Goal: Information Seeking & Learning: Find specific fact

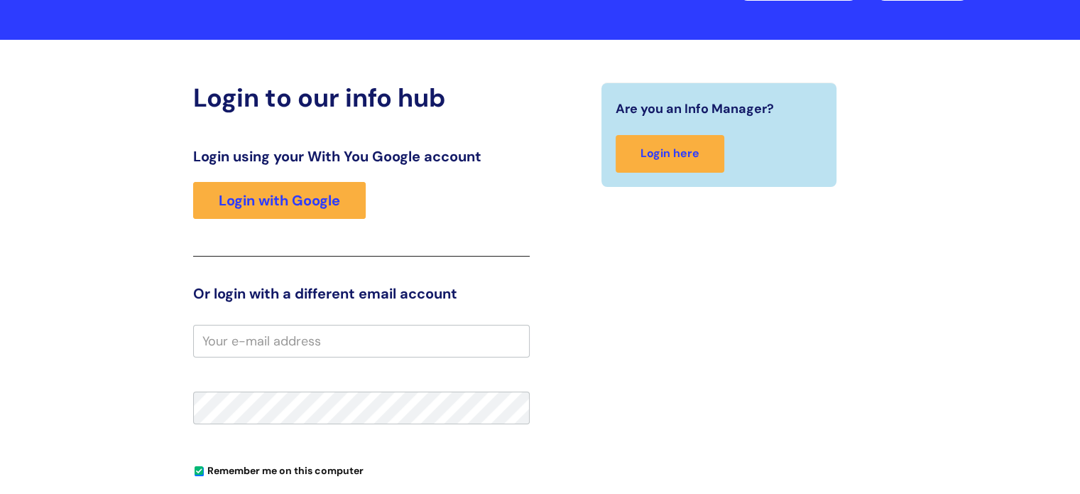
scroll to position [108, 0]
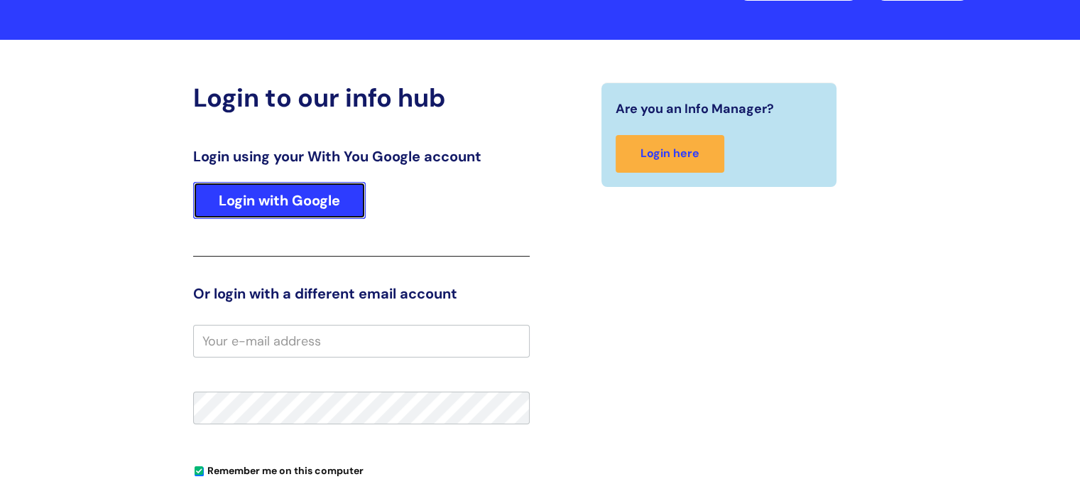
click at [297, 205] on link "Login with Google" at bounding box center [279, 200] width 173 height 37
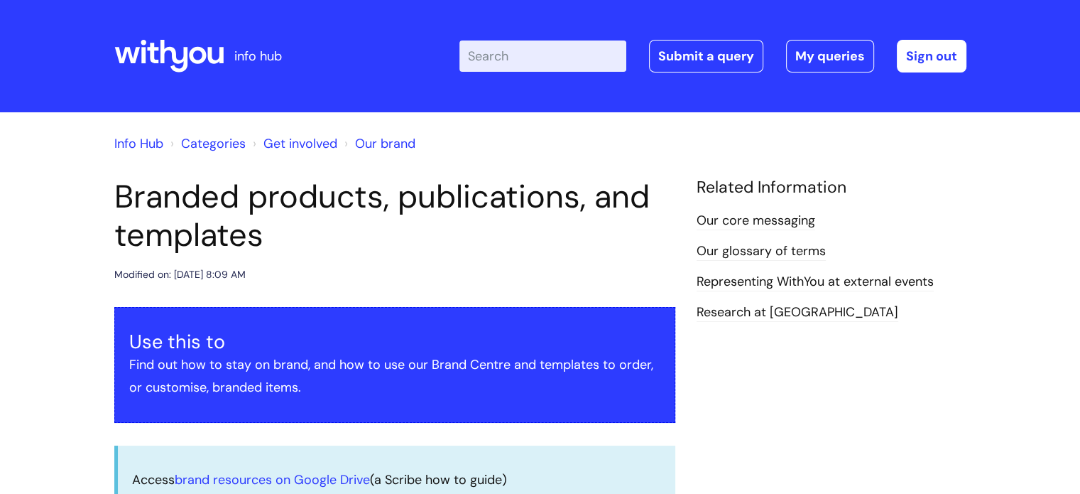
click at [530, 45] on input "Enter your search term here..." at bounding box center [543, 55] width 167 height 31
type input "s"
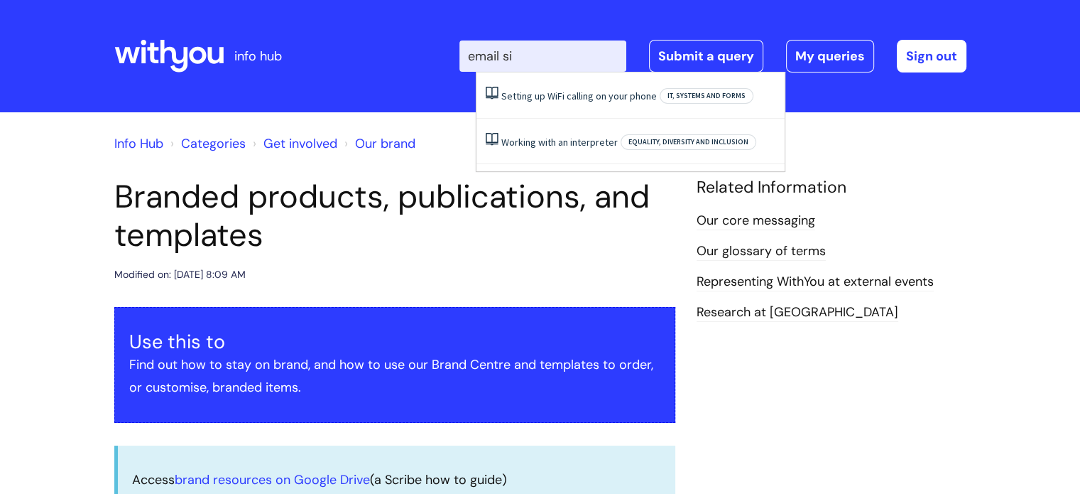
type input "email sig"
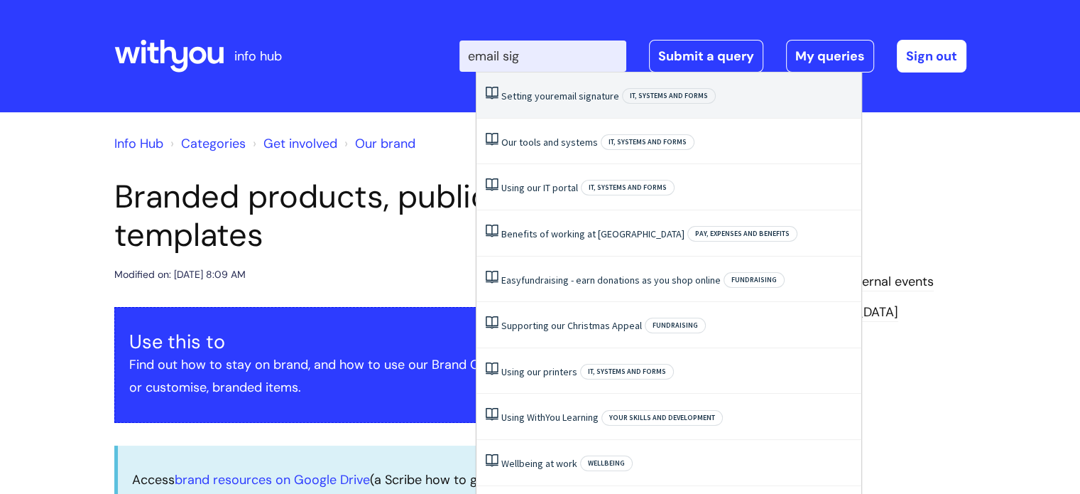
click at [579, 97] on span "signature" at bounding box center [599, 96] width 40 height 13
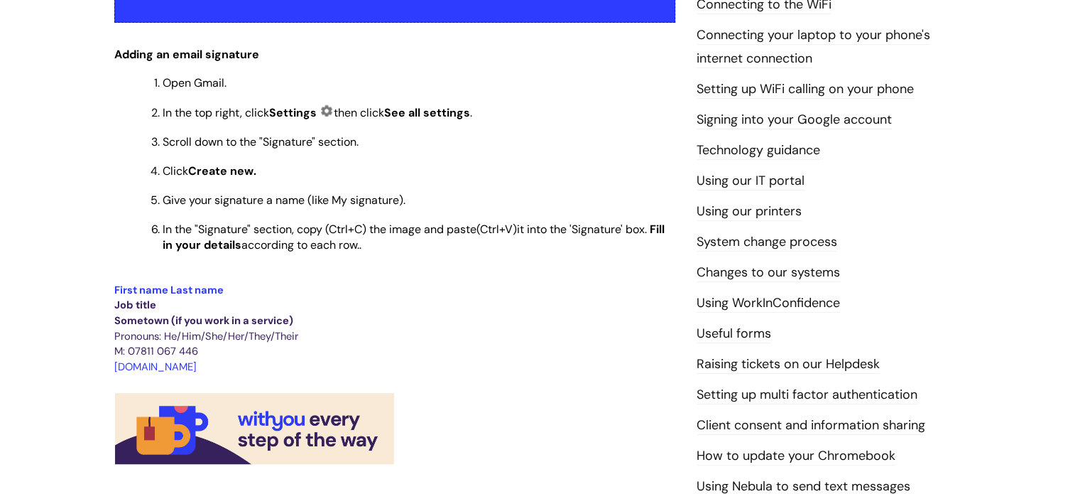
scroll to position [378, 0]
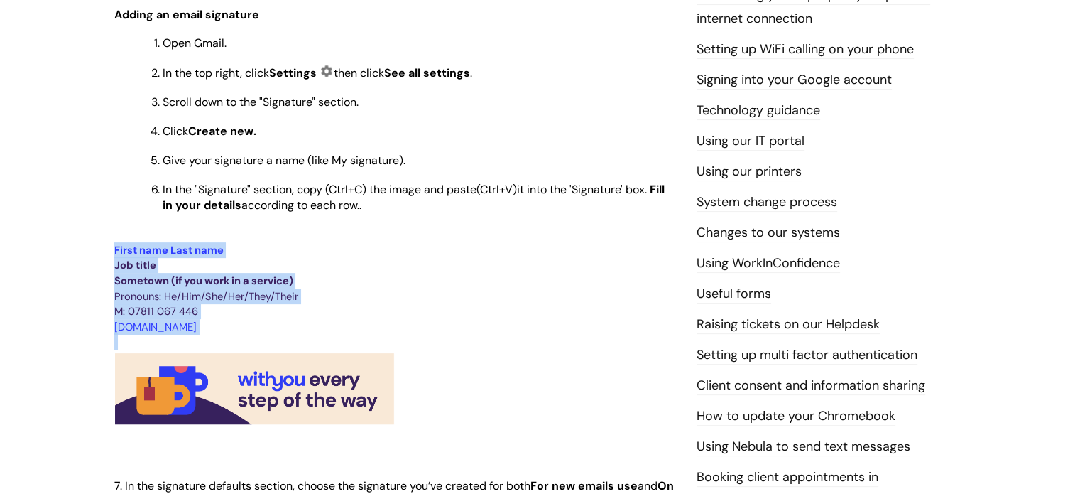
drag, startPoint x: 114, startPoint y: 252, endPoint x: 428, endPoint y: 374, distance: 337.6
click at [428, 374] on div "Use this to Find out how to set your email signature Adding an email signature …" at bounding box center [394, 434] width 561 height 1087
copy div "First name Last name Job title Sometown (if you work in a service) Pronouns: He…"
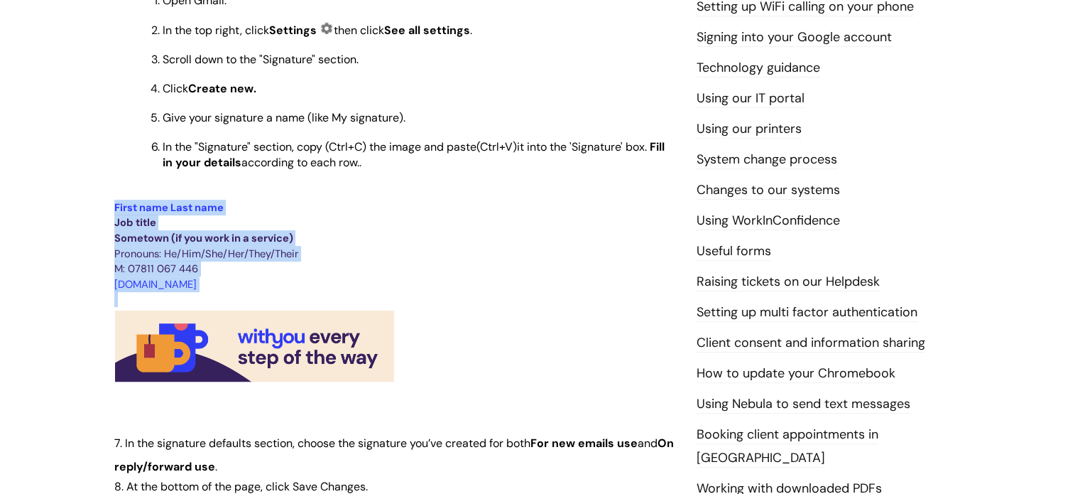
scroll to position [418, 0]
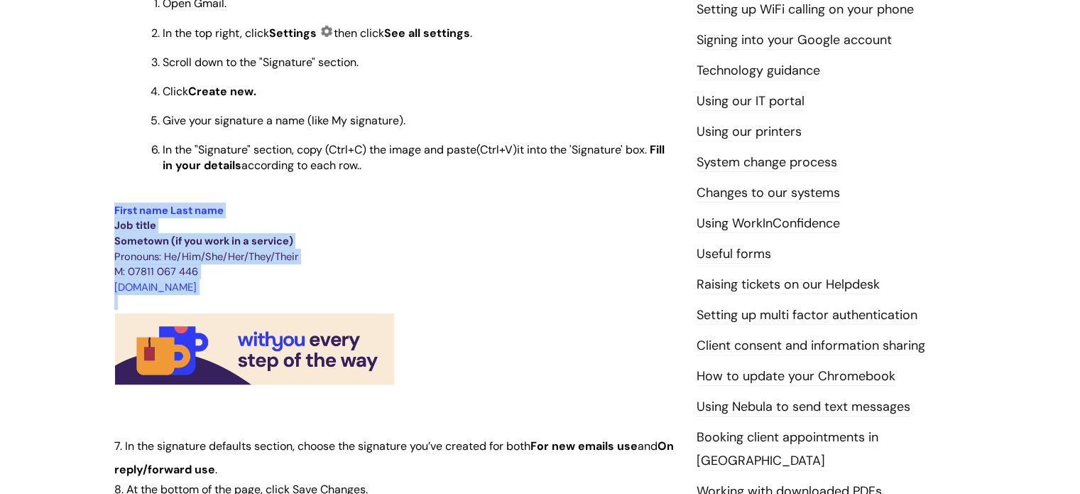
click at [438, 261] on p "Pronouns: He/Him/She/Her/They/Their" at bounding box center [394, 257] width 561 height 16
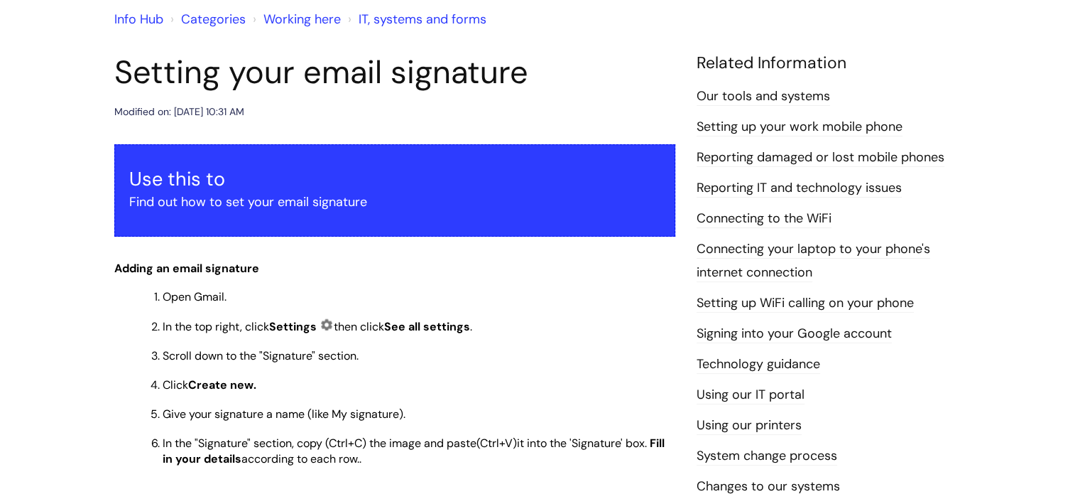
scroll to position [0, 0]
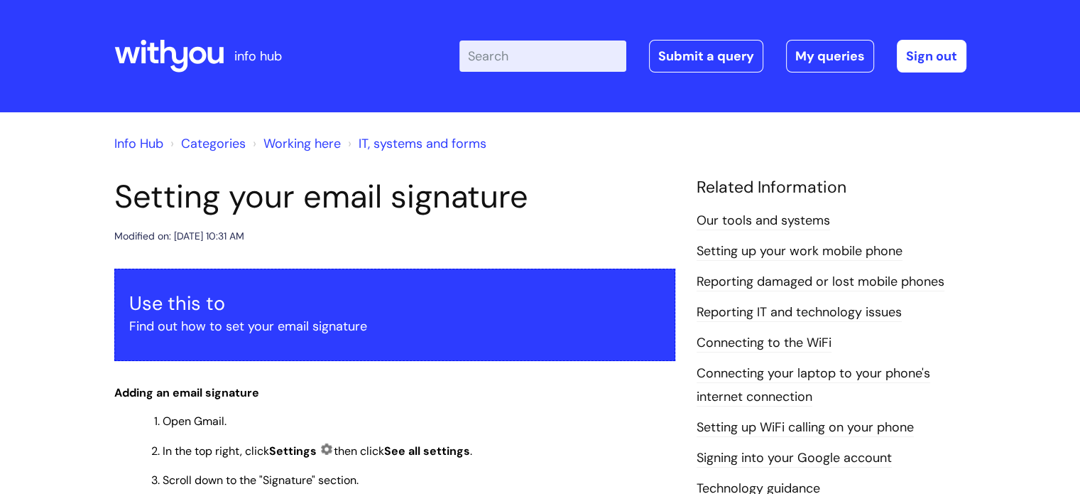
click at [540, 44] on input "Enter your search term here..." at bounding box center [543, 55] width 167 height 31
type input "expenses"
click button "Search" at bounding box center [0, 0] width 0 height 0
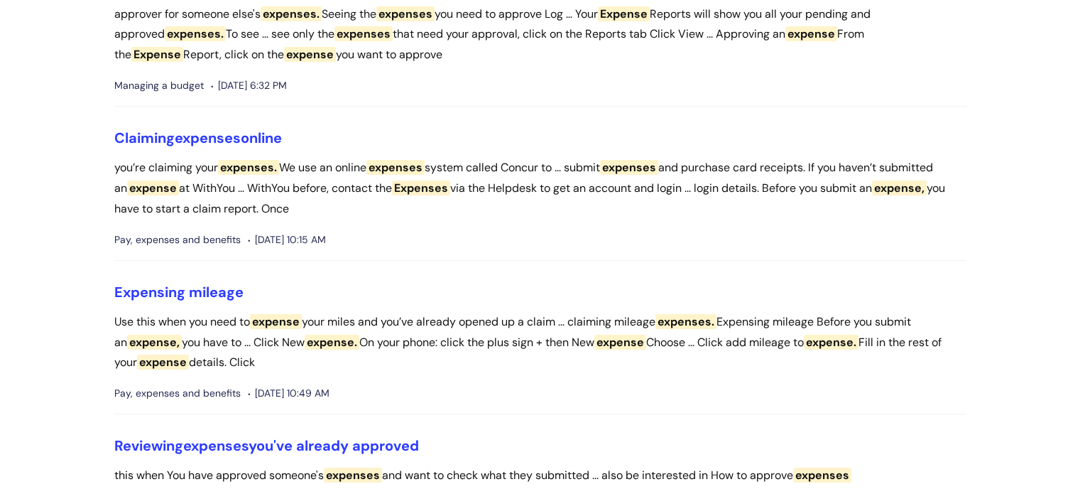
scroll to position [182, 0]
click at [222, 131] on span "expenses" at bounding box center [208, 138] width 66 height 18
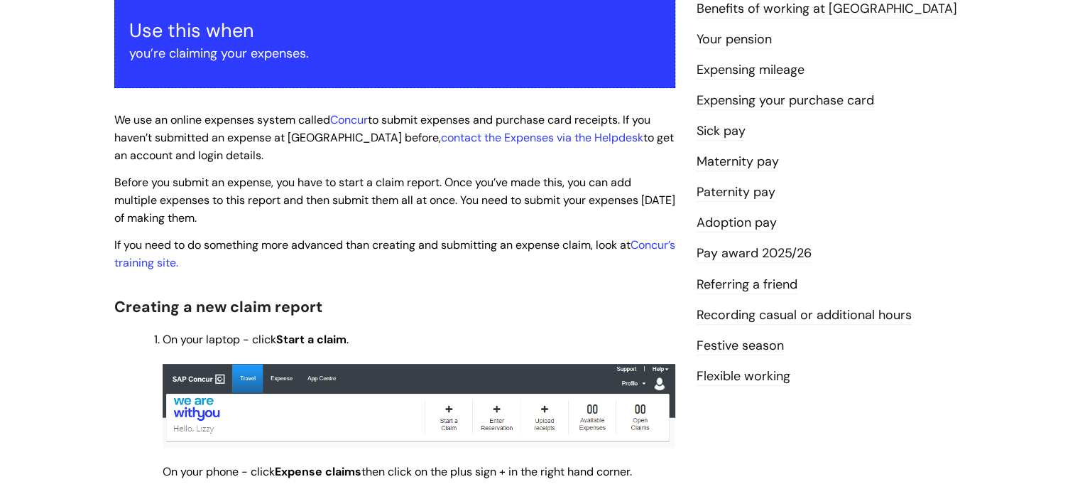
scroll to position [242, 0]
